Goal: Transaction & Acquisition: Purchase product/service

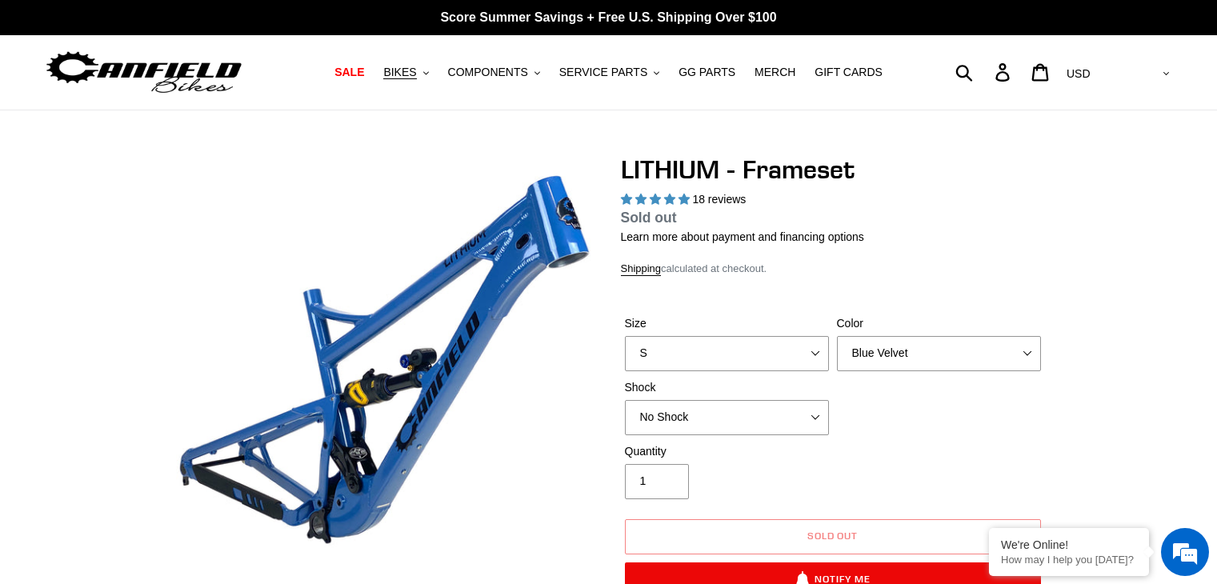
select select "highest-rating"
click at [904, 356] on select "Blue Velvet Stealth Black" at bounding box center [939, 353] width 204 height 35
click at [1036, 353] on select "Blue Velvet Stealth Black" at bounding box center [939, 353] width 204 height 35
click at [435, 65] on button "BIKES .cls-1{fill:#231f20}" at bounding box center [405, 73] width 61 height 22
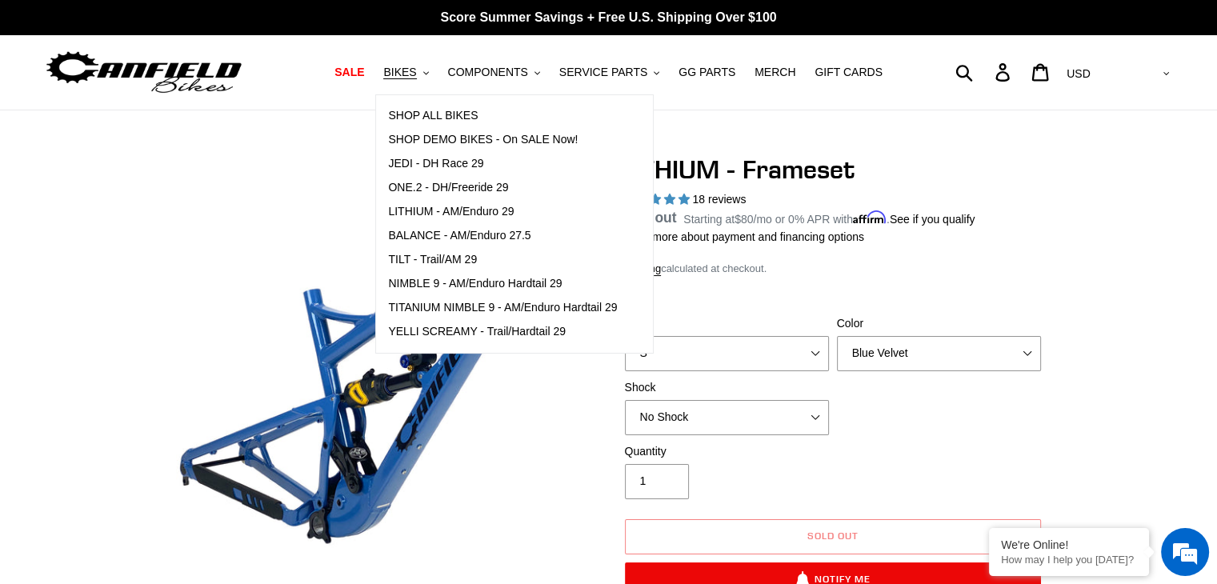
click at [215, 71] on img at bounding box center [144, 72] width 200 height 50
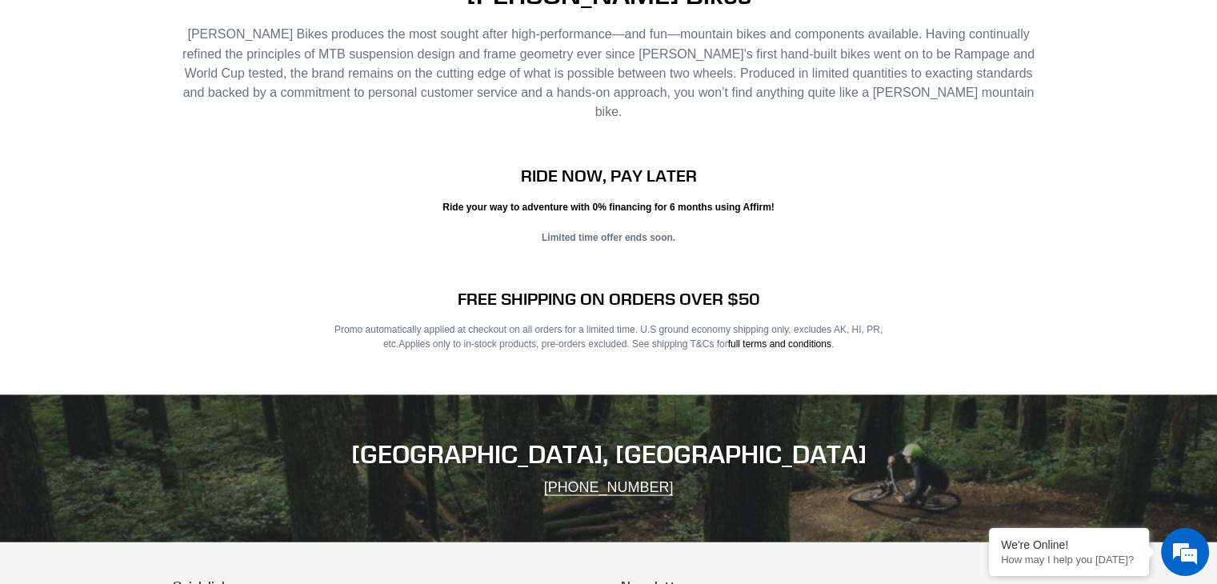
scroll to position [3231, 0]
